Goal: Task Accomplishment & Management: Use online tool/utility

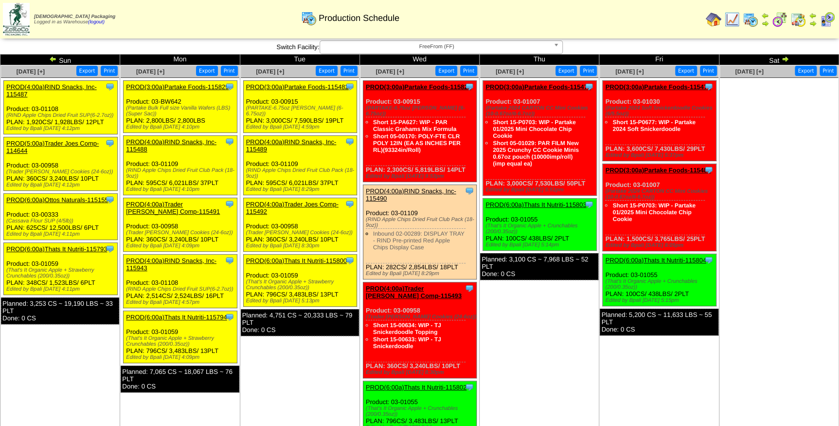
click at [427, 46] on span "FreeFrom (FF)" at bounding box center [437, 47] width 226 height 12
click at [423, 47] on span "FreeFrom (FF)" at bounding box center [437, 47] width 226 height 12
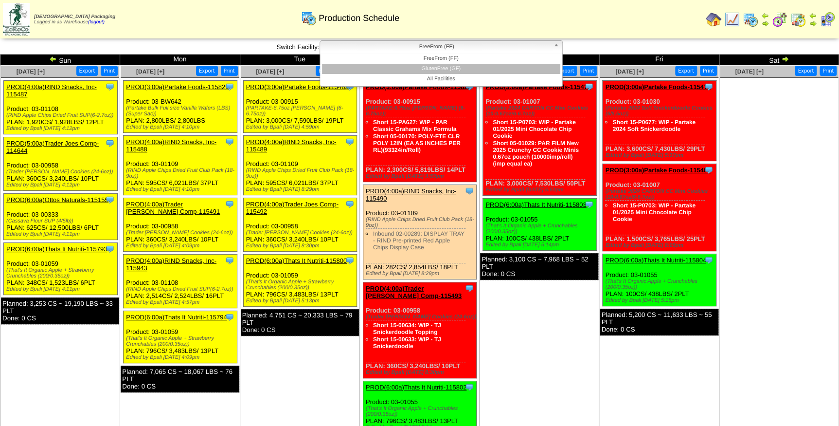
click at [424, 66] on li "GlutenFree (GF)" at bounding box center [441, 69] width 238 height 10
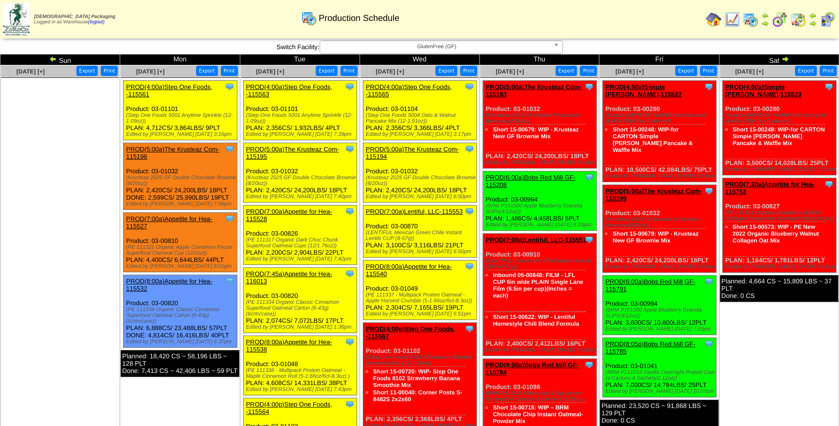
click at [409, 86] on link "PROD(4:00a)Step One Foods, -115565" at bounding box center [409, 90] width 86 height 15
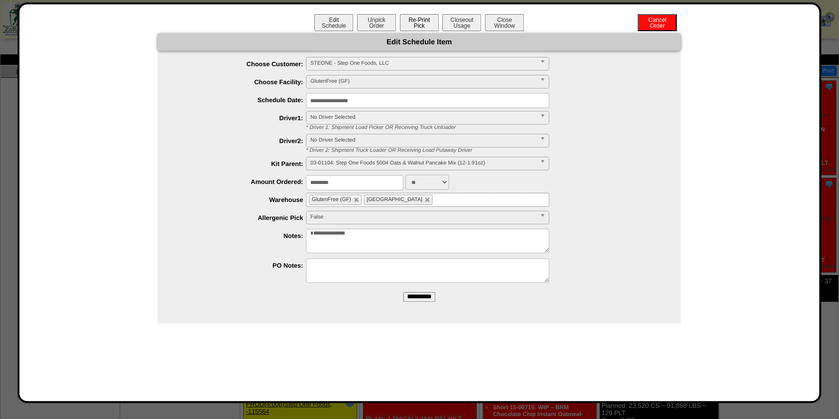
click at [420, 24] on button "Re-Print Pick" at bounding box center [419, 22] width 39 height 17
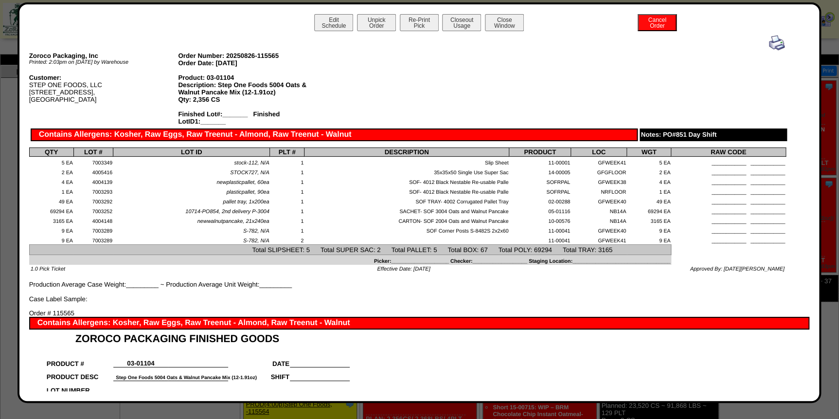
click at [769, 43] on img at bounding box center [777, 43] width 16 height 16
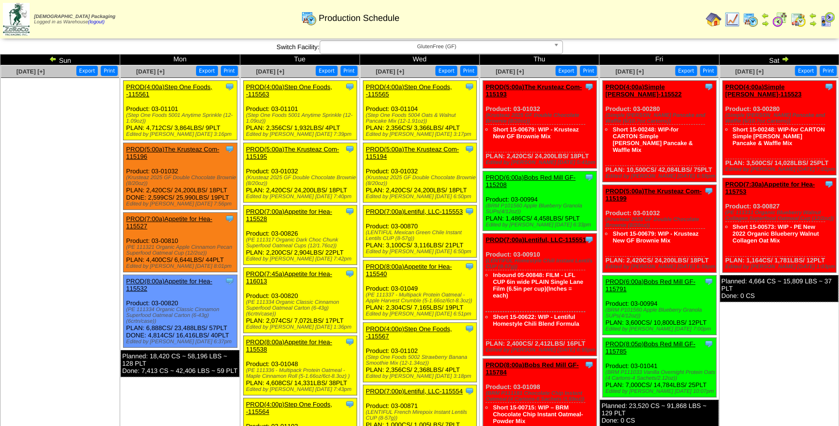
click at [433, 148] on link "PROD(5:00a)The Krusteaz Com-115194" at bounding box center [412, 152] width 93 height 15
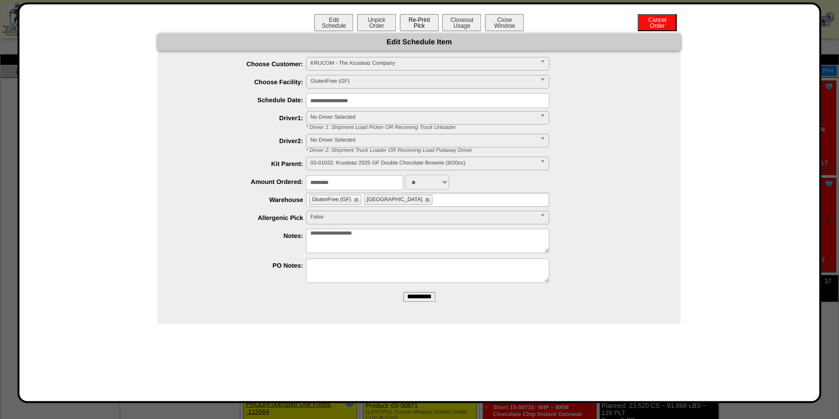
click at [423, 26] on button "Re-Print Pick" at bounding box center [419, 22] width 39 height 17
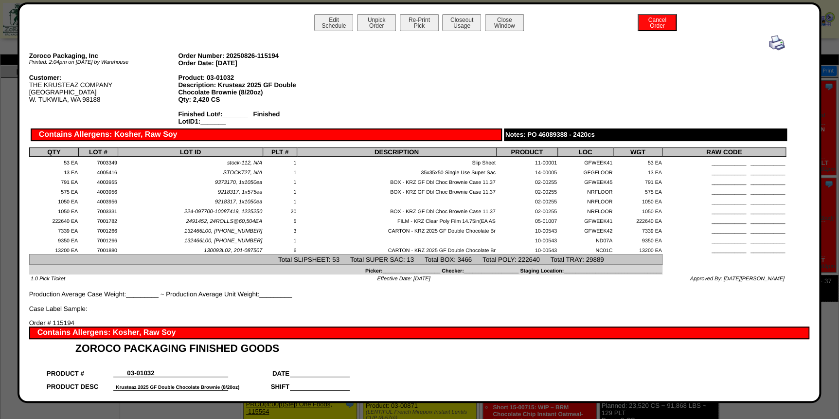
click at [771, 45] on img at bounding box center [777, 43] width 16 height 16
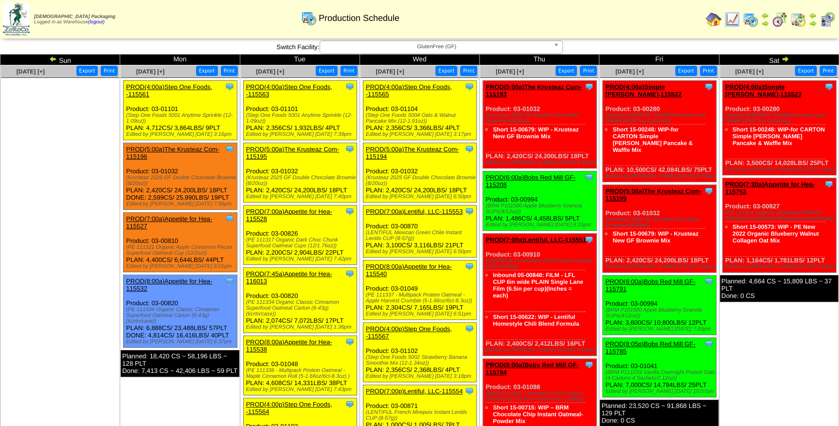
click at [426, 209] on link "PROD(7:00a)Lentiful, LLC-115553" at bounding box center [414, 211] width 97 height 7
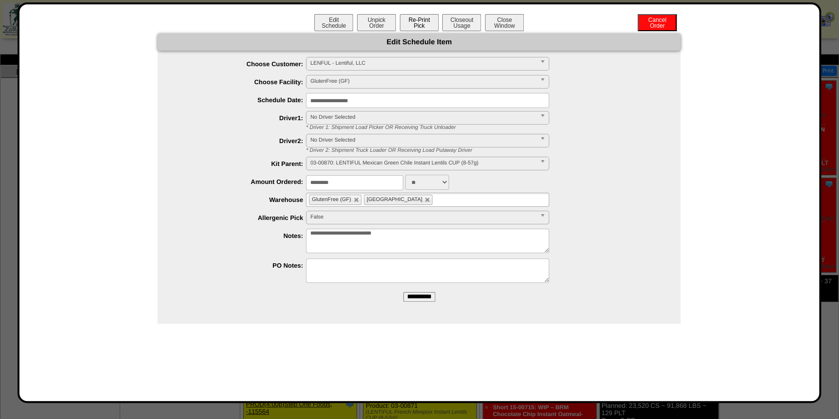
click at [428, 22] on button "Re-Print Pick" at bounding box center [419, 22] width 39 height 17
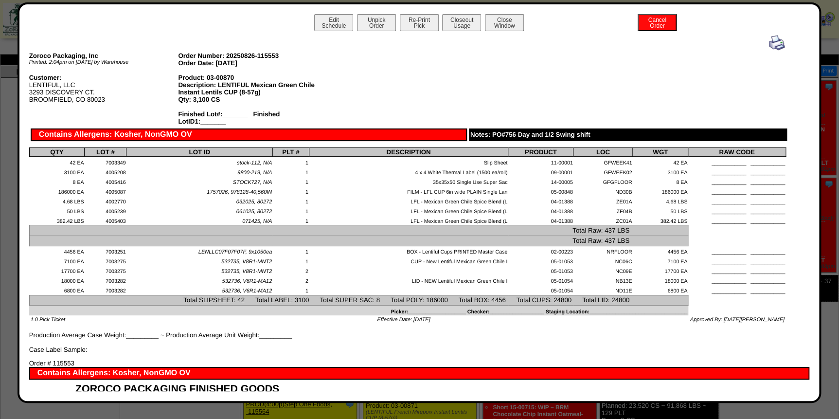
click at [769, 46] on img at bounding box center [777, 43] width 16 height 16
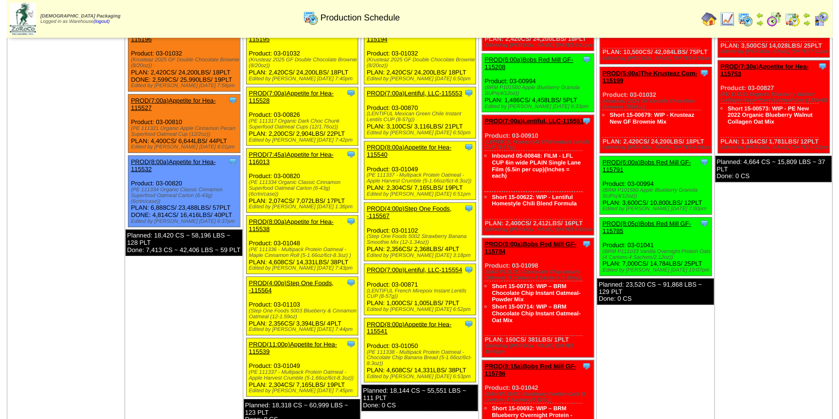
scroll to position [132, 0]
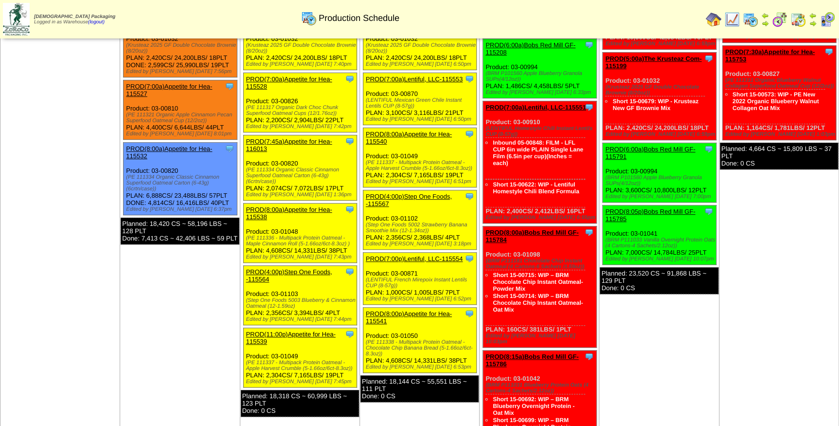
click at [420, 133] on link "PROD(8:00a)Appetite for Hea-115540" at bounding box center [409, 137] width 86 height 15
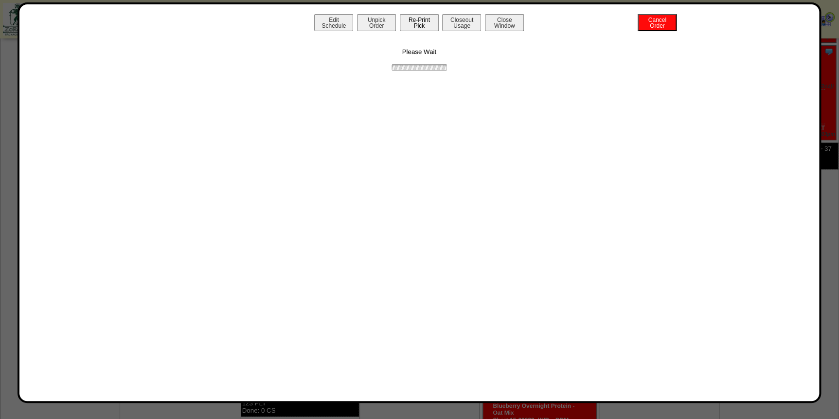
click at [419, 26] on button "Re-Print Pick" at bounding box center [419, 22] width 39 height 17
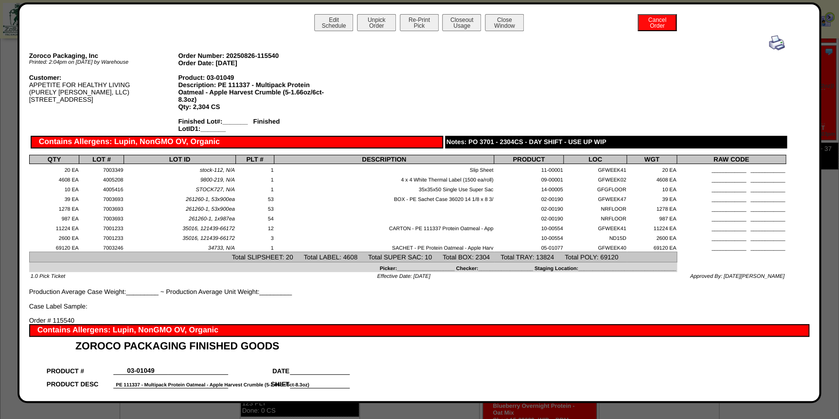
click at [773, 41] on img at bounding box center [777, 43] width 16 height 16
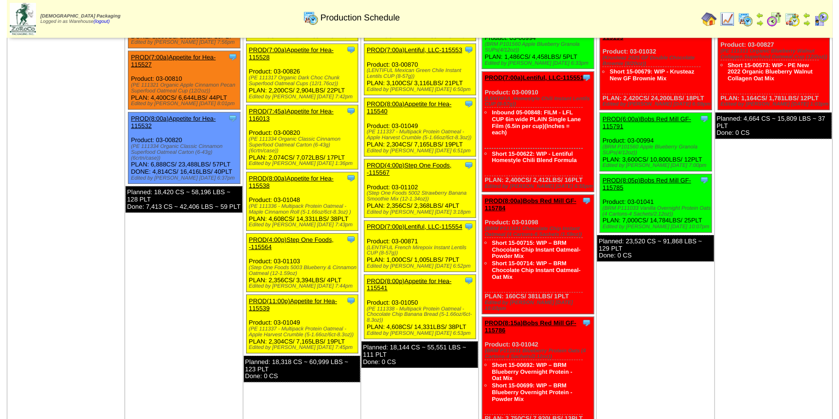
scroll to position [177, 0]
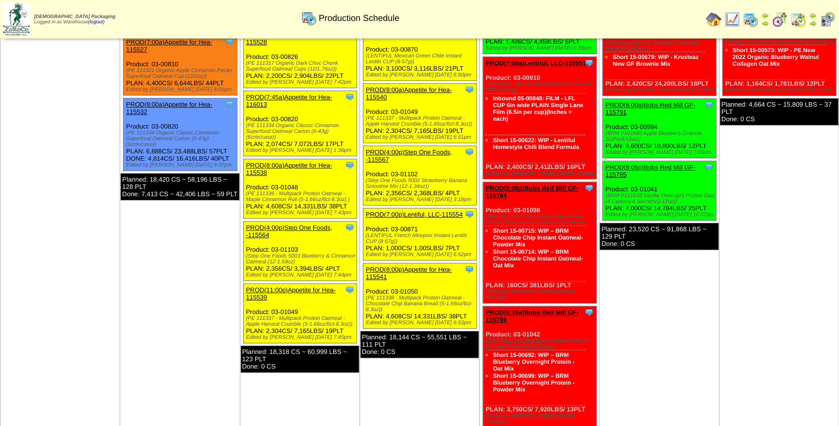
click at [403, 149] on link "PROD(4:00p)Step One Foods, -115567" at bounding box center [409, 155] width 86 height 15
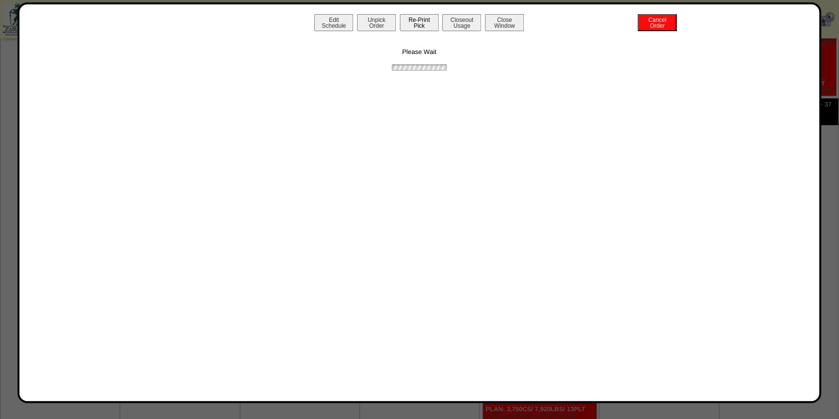
click at [431, 18] on button "Re-Print Pick" at bounding box center [419, 22] width 39 height 17
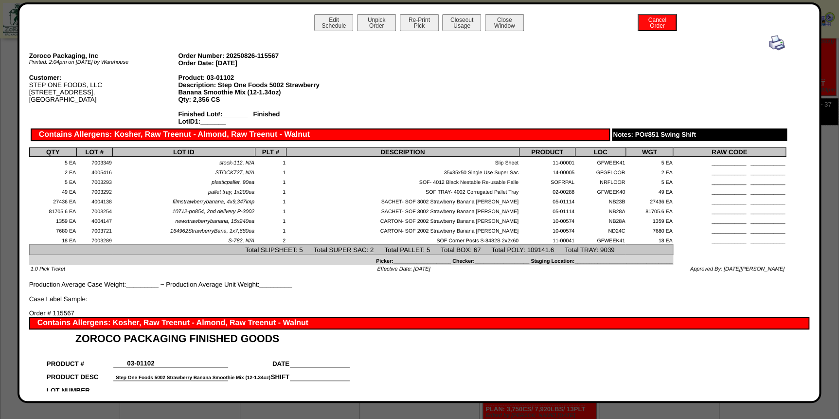
click at [769, 45] on img at bounding box center [777, 43] width 16 height 16
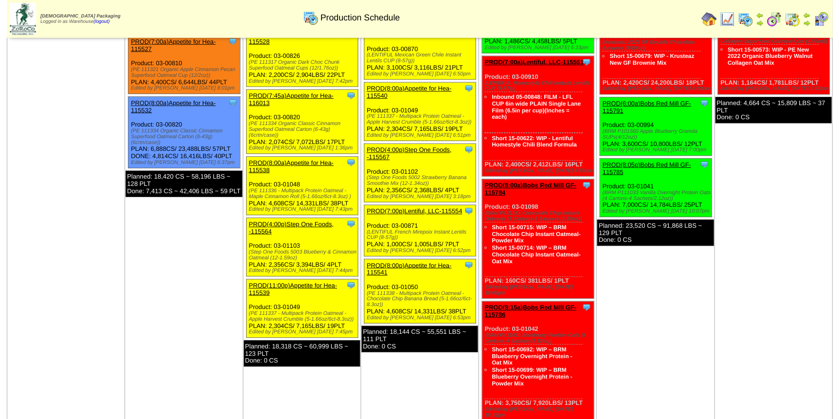
scroll to position [221, 0]
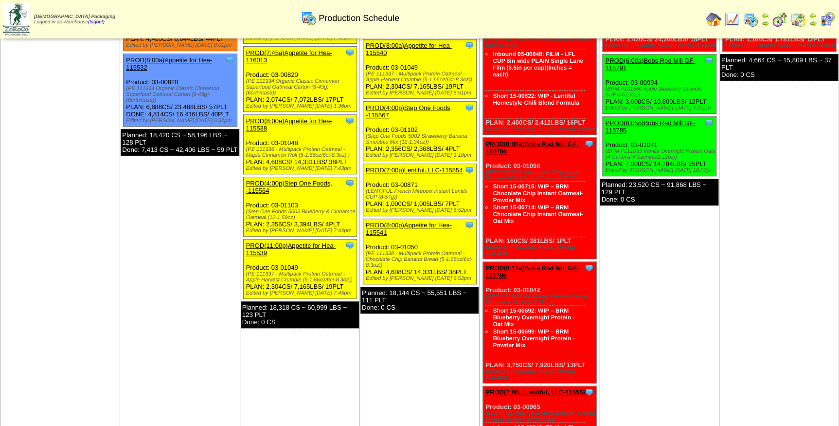
click at [414, 167] on link "PROD(7:00p)Lentiful, LLC-115554" at bounding box center [414, 169] width 97 height 7
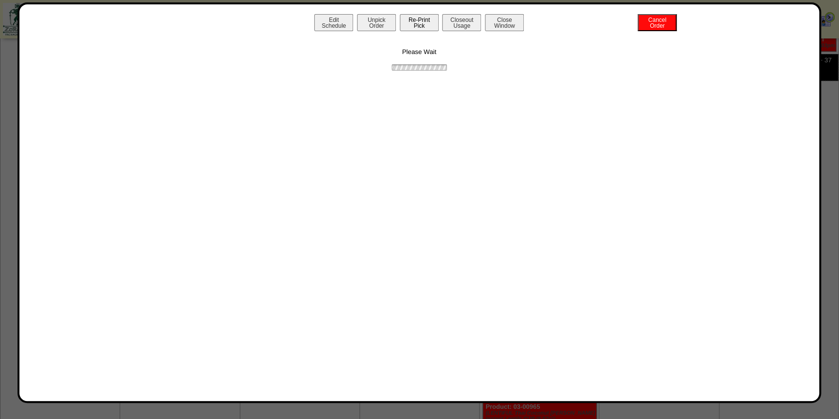
click at [428, 25] on button "Re-Print Pick" at bounding box center [419, 22] width 39 height 17
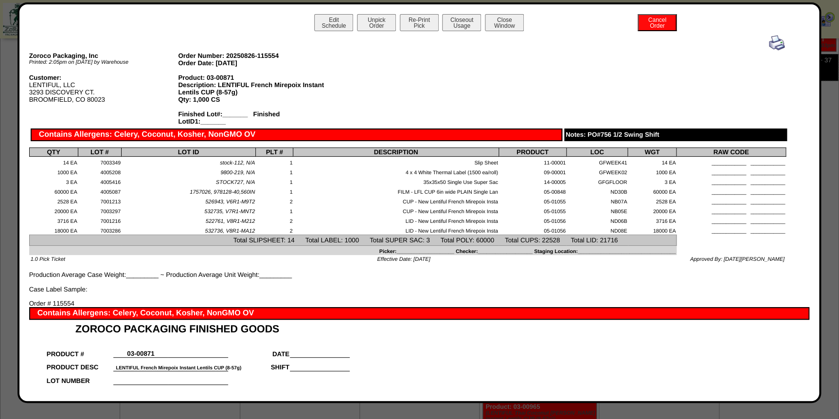
click at [769, 38] on img at bounding box center [777, 43] width 16 height 16
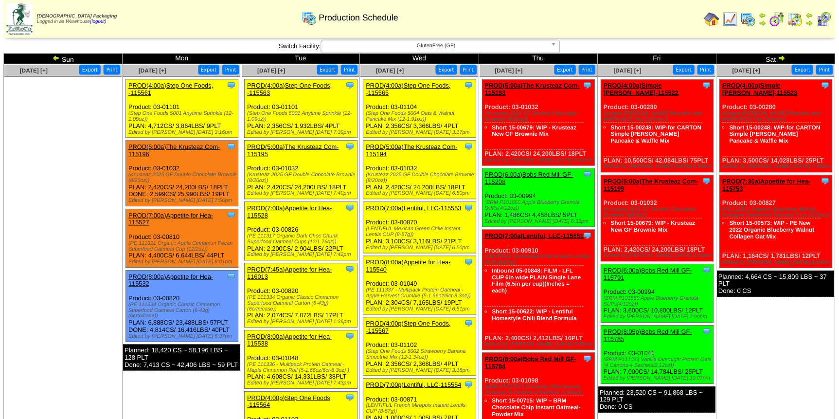
scroll to position [221, 0]
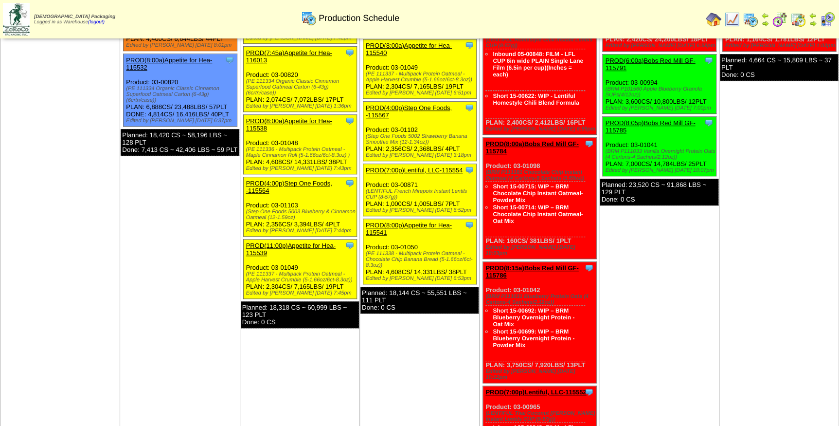
click at [426, 220] on div "Clone Item PROD(8:00p)Appetite for Hea-115541 Appetite for Healthy Living Sched…" at bounding box center [420, 251] width 114 height 65
click at [425, 223] on link "PROD(8:00p)Appetite for Hea-115541" at bounding box center [409, 228] width 86 height 15
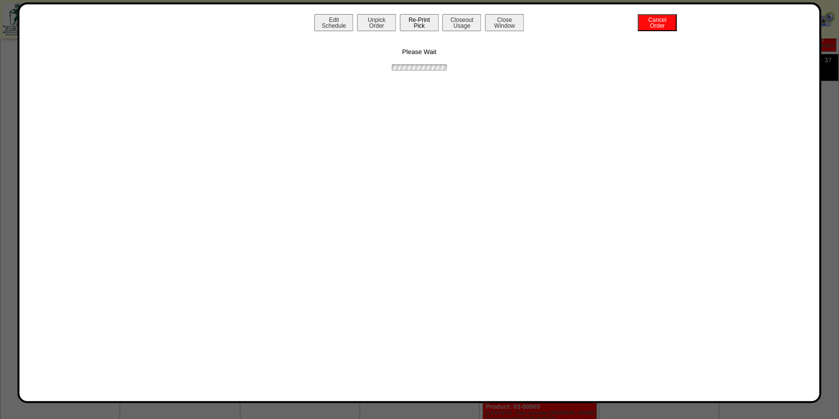
click at [417, 23] on button "Re-Print Pick" at bounding box center [419, 22] width 39 height 17
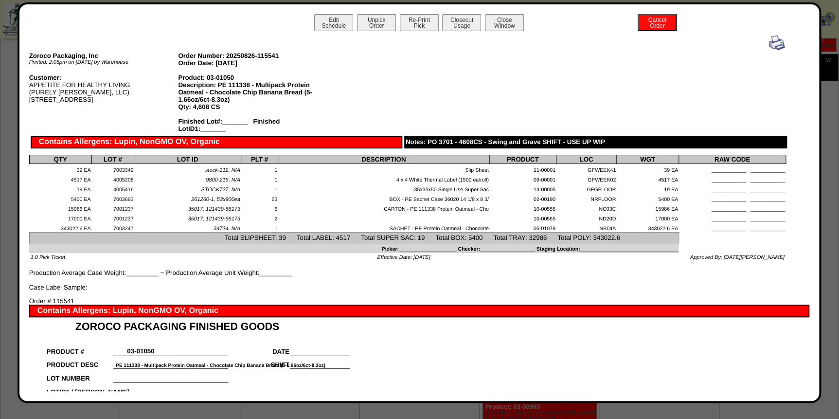
click at [771, 46] on img at bounding box center [777, 43] width 16 height 16
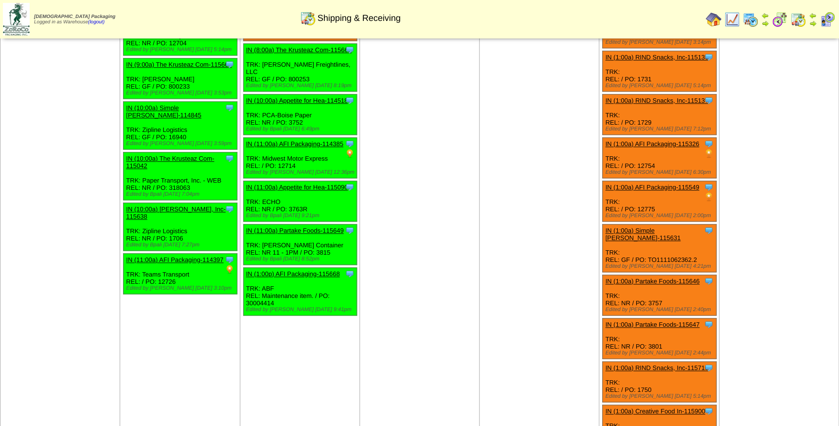
scroll to position [442, 0]
